Goal: Use online tool/utility: Utilize a website feature to perform a specific function

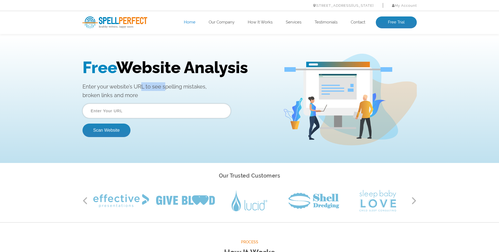
drag, startPoint x: 164, startPoint y: 87, endPoint x: 141, endPoint y: 90, distance: 23.2
click at [141, 90] on p "Enter your website’s URL to see spelling mistakes, broken links and more" at bounding box center [179, 90] width 193 height 17
click at [142, 90] on p "Enter your website’s URL to see spelling mistakes, broken links and more" at bounding box center [179, 90] width 193 height 17
click at [142, 89] on p "Enter your website’s URL to see spelling mistakes, broken links and more" at bounding box center [179, 90] width 193 height 17
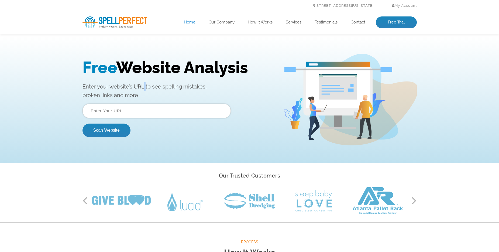
click at [142, 89] on p "Enter your website’s URL to see spelling mistakes, broken links and more" at bounding box center [179, 90] width 193 height 17
click at [163, 91] on p "Enter your website’s URL to see spelling mistakes, broken links and more" at bounding box center [179, 90] width 193 height 17
click at [163, 90] on p "Enter your website’s URL to see spelling mistakes, broken links and more" at bounding box center [179, 90] width 193 height 17
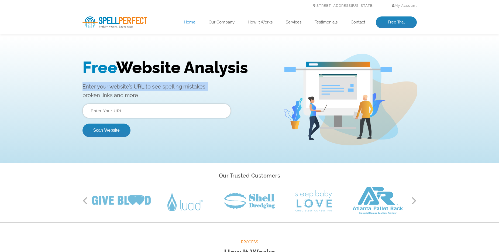
click at [163, 90] on p "Enter your website’s URL to see spelling mistakes, broken links and more" at bounding box center [179, 90] width 193 height 17
click at [181, 90] on p "Enter your website’s URL to see spelling mistakes, broken links and more" at bounding box center [179, 90] width 193 height 17
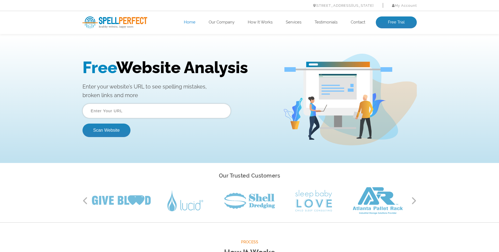
click at [146, 113] on input "text" at bounding box center [157, 111] width 148 height 15
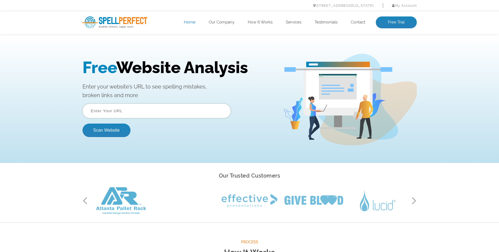
click at [156, 105] on input "text" at bounding box center [157, 111] width 148 height 15
type input "baliready.com"
click at [83, 124] on button "Scan Website" at bounding box center [107, 130] width 48 height 13
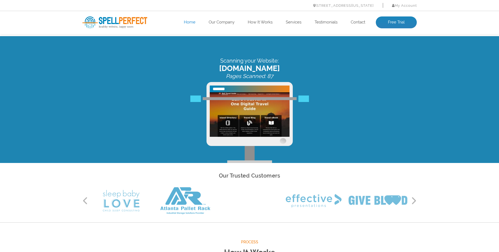
scroll to position [112, 0]
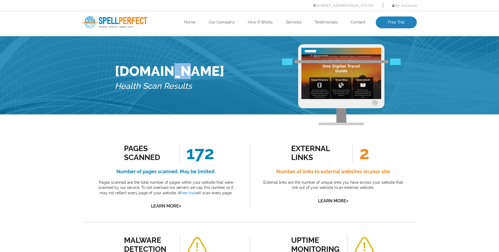
drag, startPoint x: 176, startPoint y: 73, endPoint x: 159, endPoint y: 73, distance: 16.2
click at [160, 73] on h1 "[DOMAIN_NAME]" at bounding box center [170, 71] width 110 height 16
click at [194, 110] on div "[DOMAIN_NAME] Health Scan Results" at bounding box center [170, 79] width 110 height 70
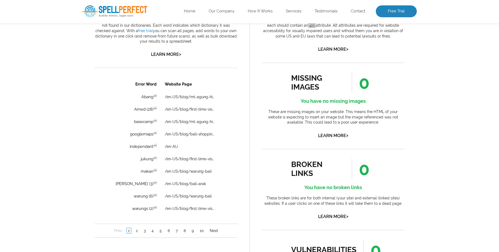
scroll to position [379, 0]
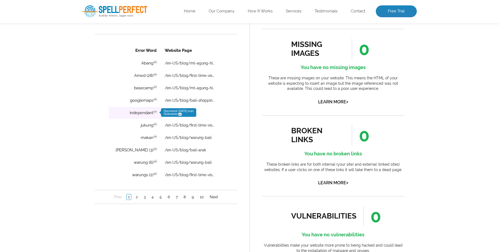
click at [141, 111] on td "independant en Discovered: [DATE] scan Dictionaries: en" at bounding box center [134, 113] width 52 height 12
click at [215, 197] on link "Next" at bounding box center [213, 196] width 11 height 5
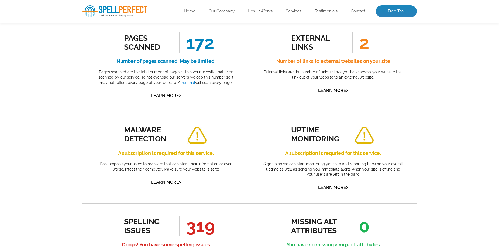
scroll to position [0, 0]
